Goal: Navigation & Orientation: Find specific page/section

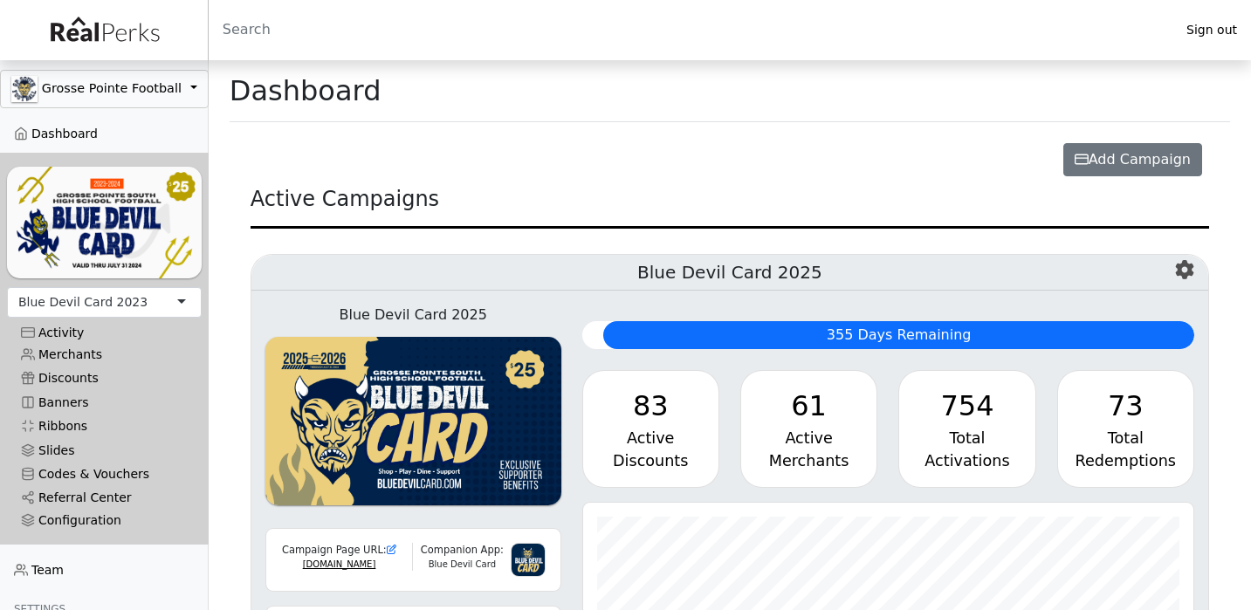
scroll to position [201, 611]
click at [93, 84] on button "Grosse Pointe Football" at bounding box center [104, 89] width 209 height 38
click at [121, 293] on div "Blue Devil Card 2023" at bounding box center [82, 302] width 129 height 18
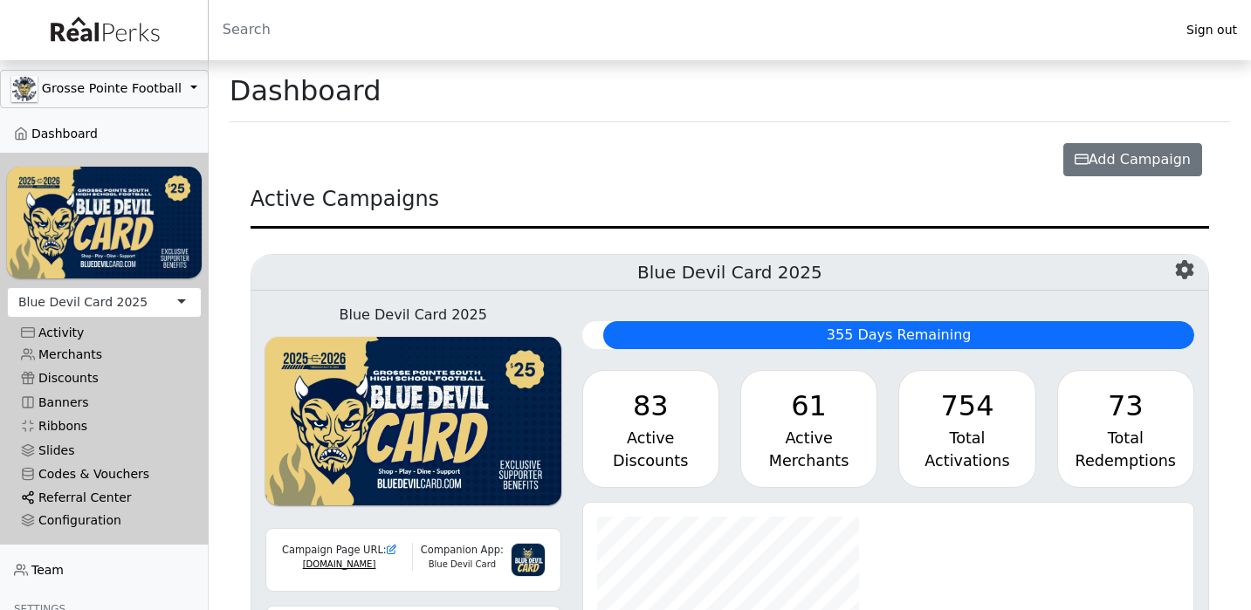
scroll to position [201, 611]
click at [84, 495] on link "Referral Center" at bounding box center [104, 498] width 195 height 24
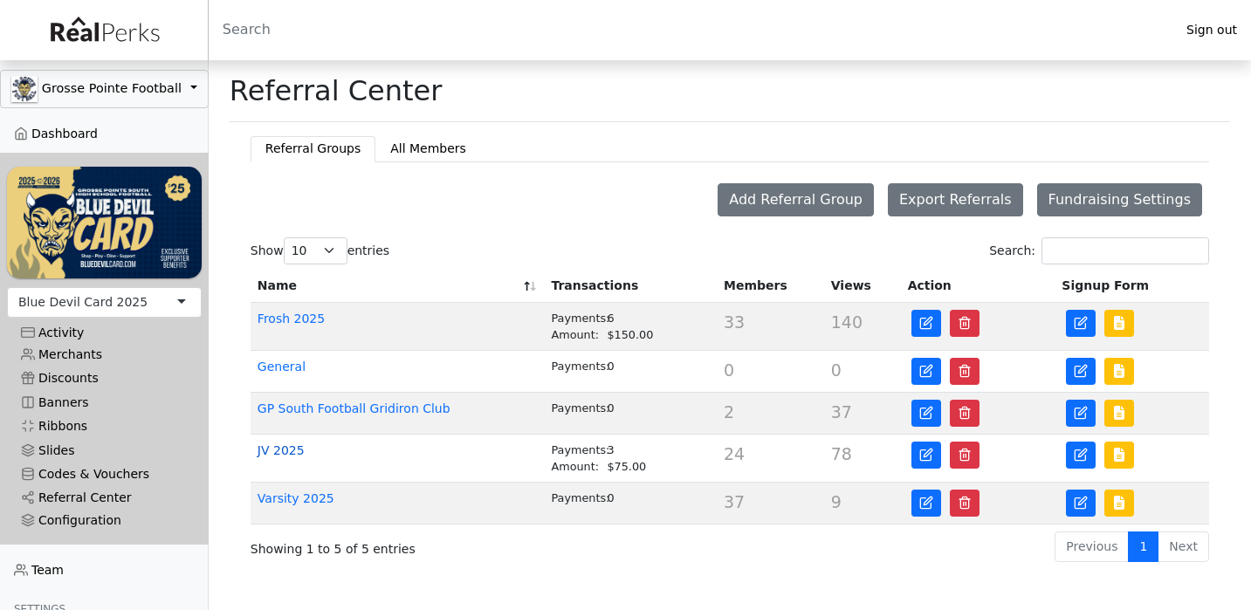
click at [303, 452] on link "JV 2025" at bounding box center [281, 451] width 47 height 14
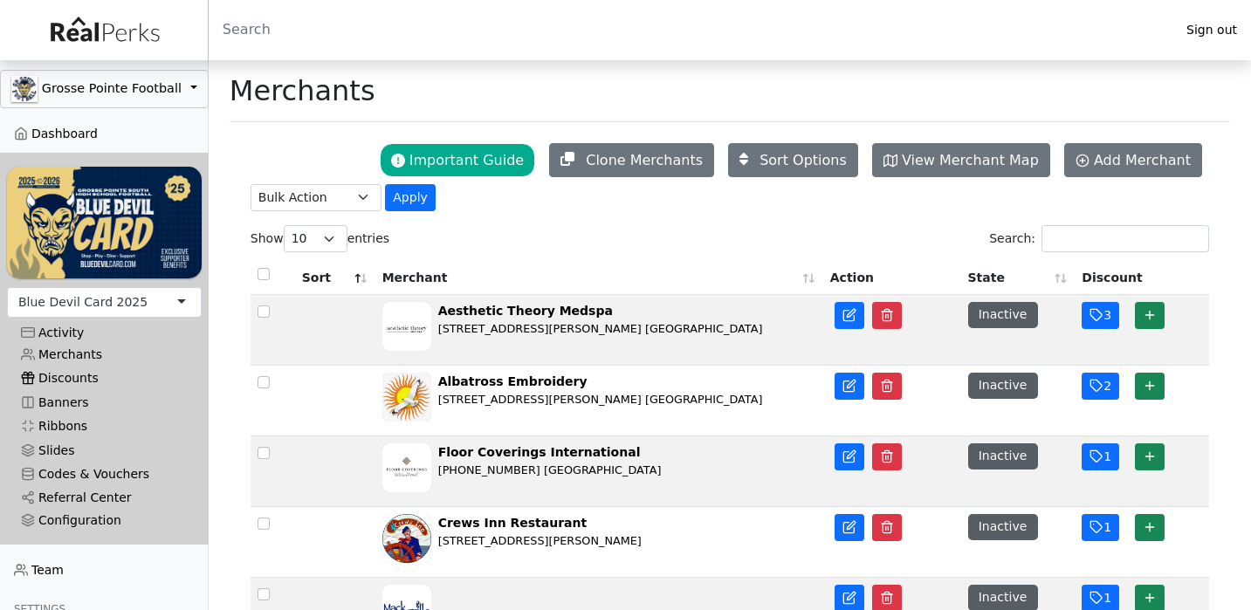
click at [59, 378] on link "Discounts" at bounding box center [104, 379] width 195 height 24
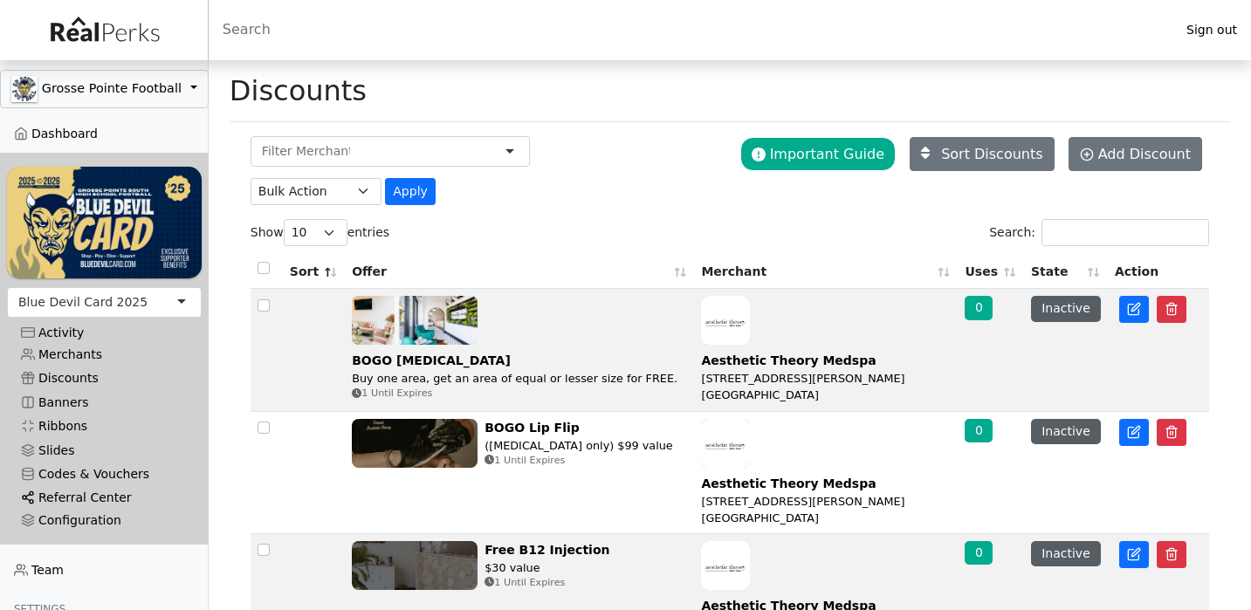
click at [69, 498] on link "Referral Center" at bounding box center [104, 498] width 195 height 24
